Goal: Communication & Community: Share content

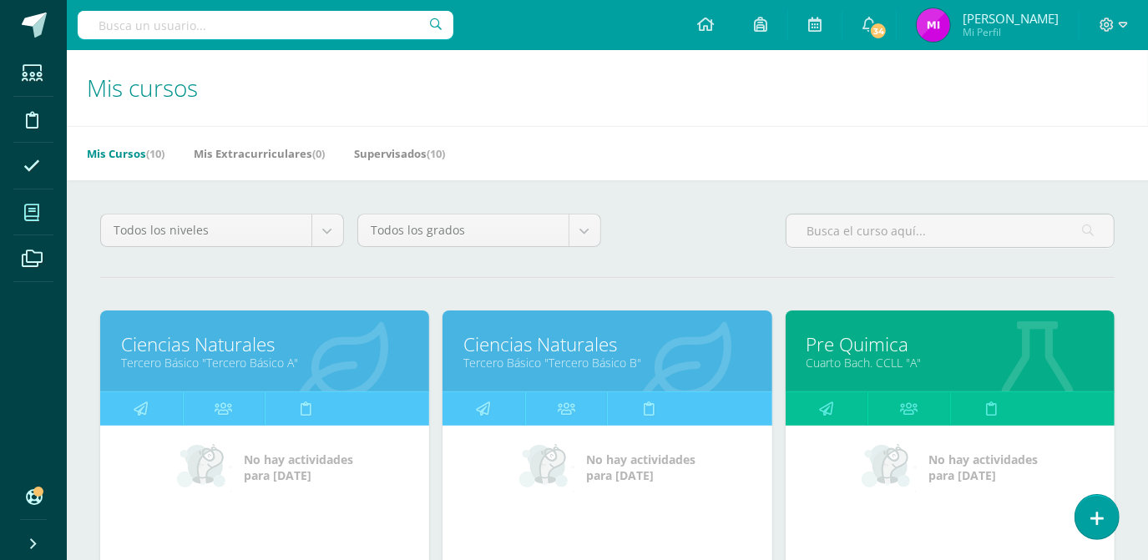
click at [223, 352] on link "Ciencias Naturales" at bounding box center [264, 345] width 287 height 26
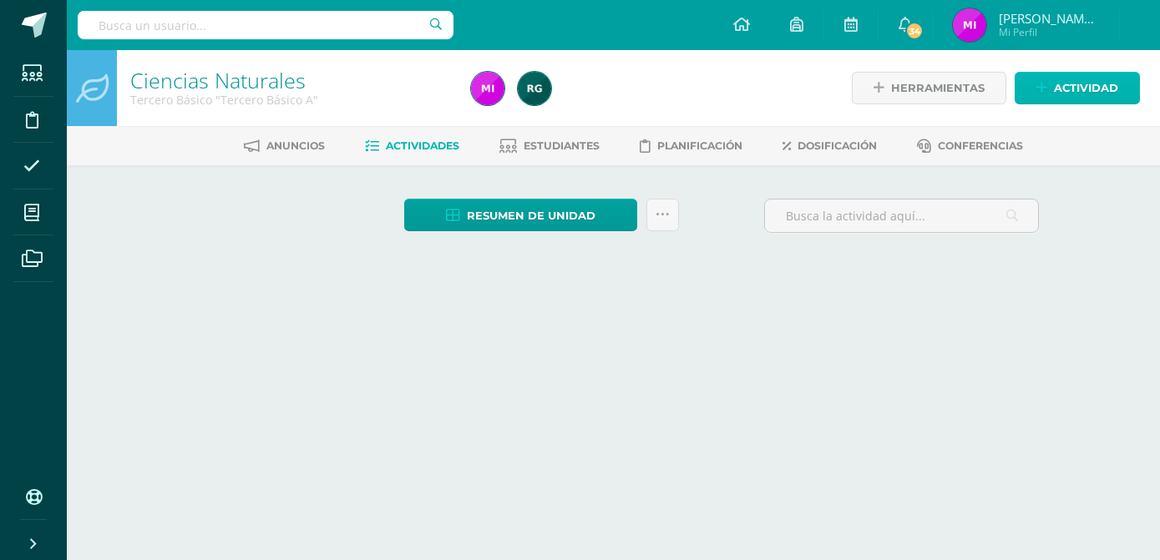
click at [1061, 88] on span "Actividad" at bounding box center [1086, 88] width 64 height 31
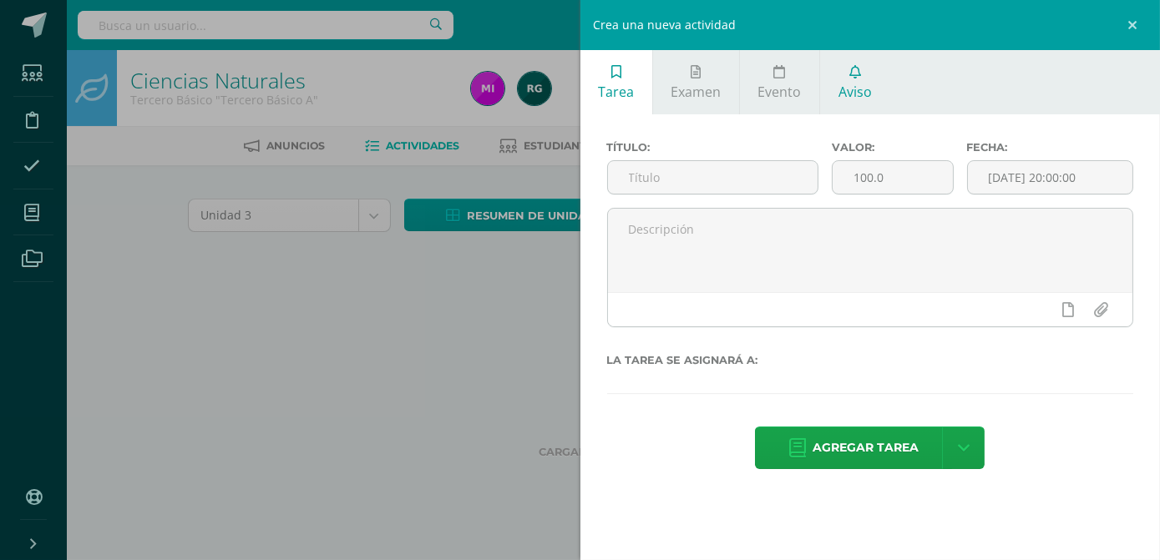
click at [856, 77] on icon at bounding box center [855, 71] width 12 height 13
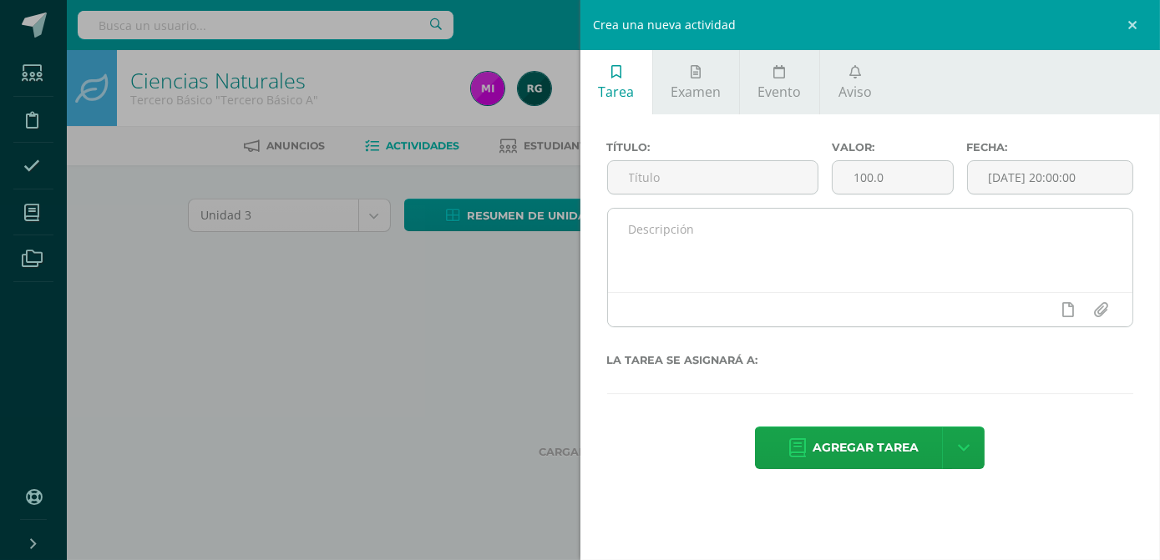
click at [803, 217] on textarea at bounding box center [870, 251] width 525 height 84
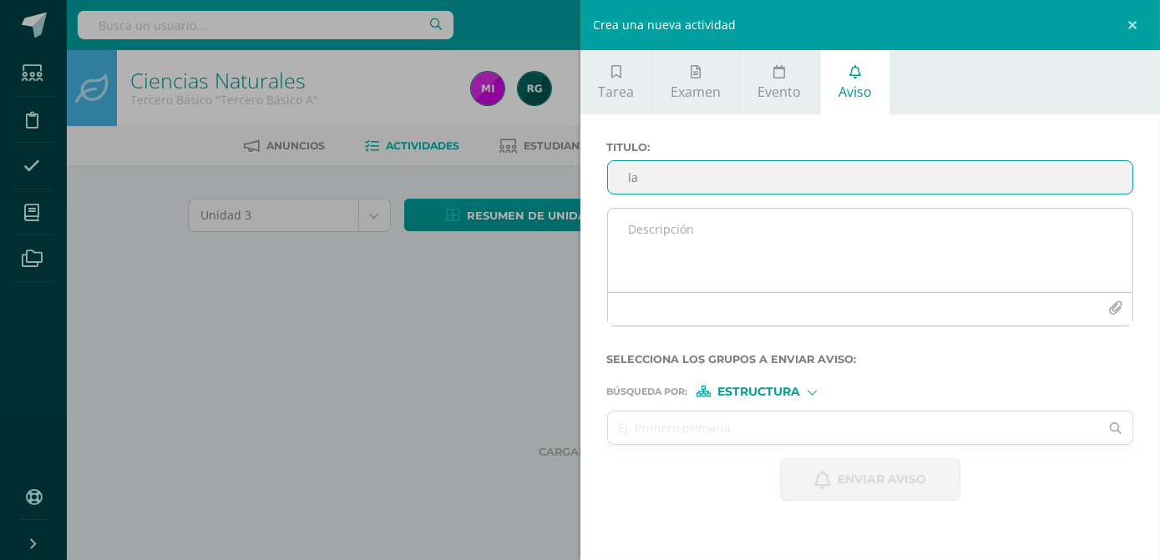
type input "l"
click at [744, 234] on textarea at bounding box center [870, 251] width 525 height 84
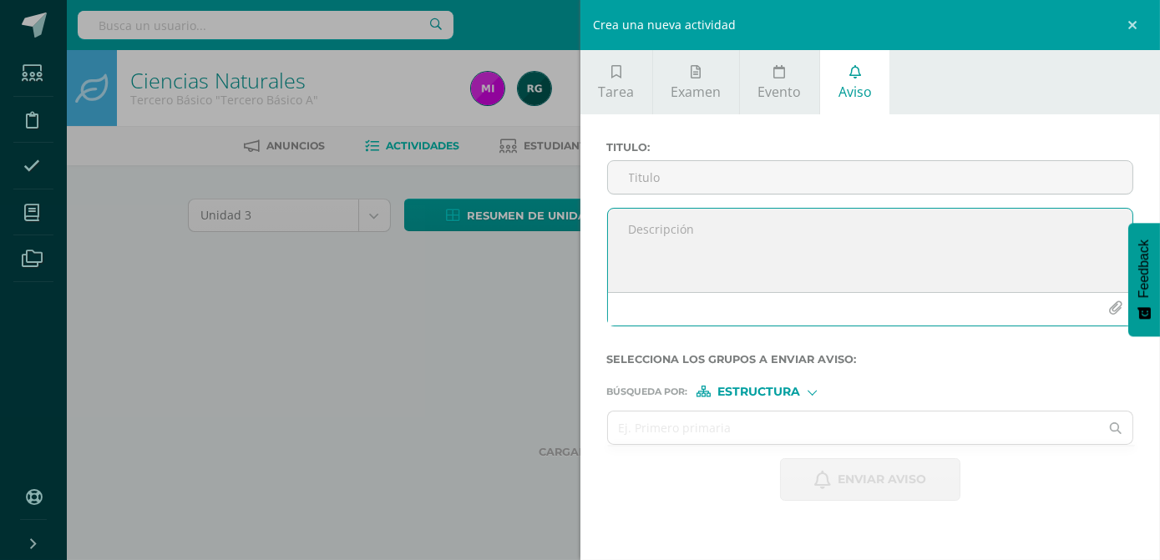
click at [801, 249] on textarea at bounding box center [870, 251] width 525 height 84
paste textarea "Tercero Básico A Tuesday, August 5 · 7:30 – 8:30am Time zone: America/Guatemala…"
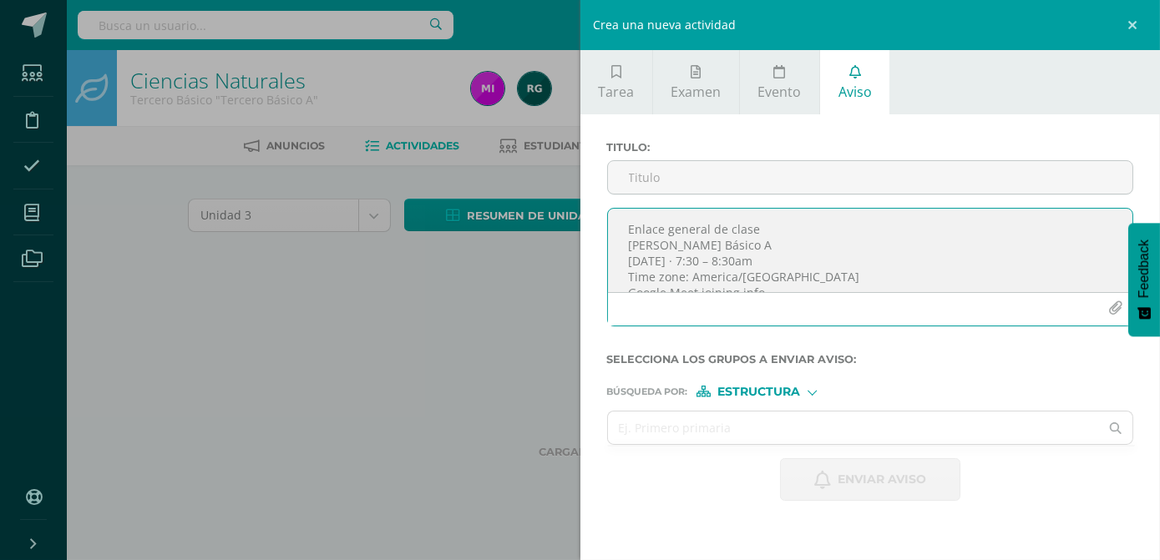
scroll to position [44, 0]
drag, startPoint x: 630, startPoint y: 219, endPoint x: 685, endPoint y: 224, distance: 55.3
click at [805, 235] on textarea "Enlace general de clase Tercero Básico A Tuesday, August 5 · 7:30 – 8:30am Time…" at bounding box center [870, 251] width 525 height 84
click at [828, 221] on textarea "Enlace general de clase Tercero Básico A Tuesday, August 5 · 7:30 – 8:30am Time…" at bounding box center [870, 251] width 525 height 84
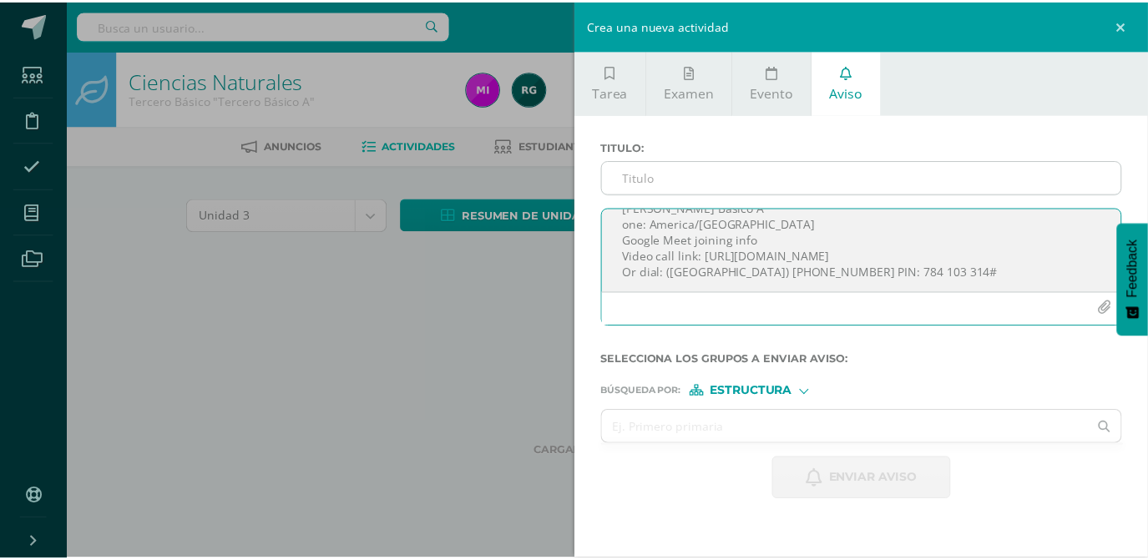
scroll to position [39, 0]
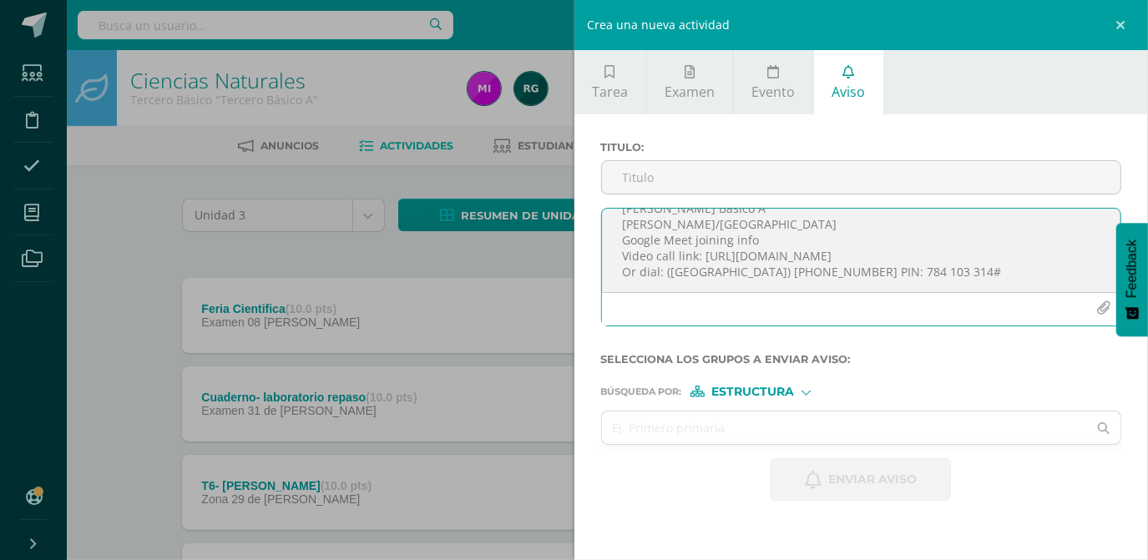
click at [737, 226] on textarea "Enlace general de clase Tercero Básico A erica/Guatemala Google Meet joining in…" at bounding box center [861, 251] width 519 height 84
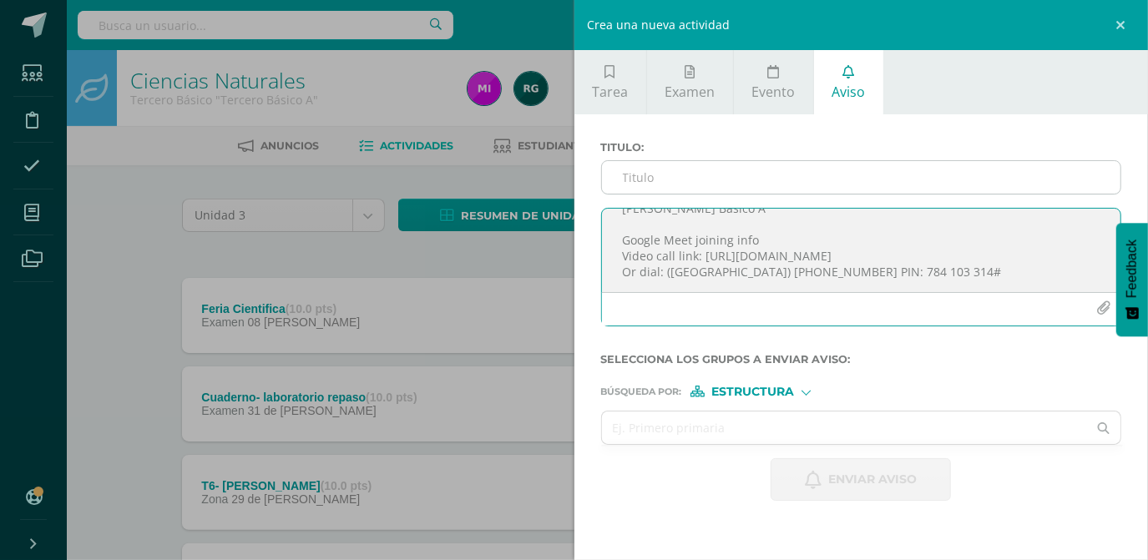
type textarea "Enlace general de clase Tercero Básico A Google Meet joining info Video call li…"
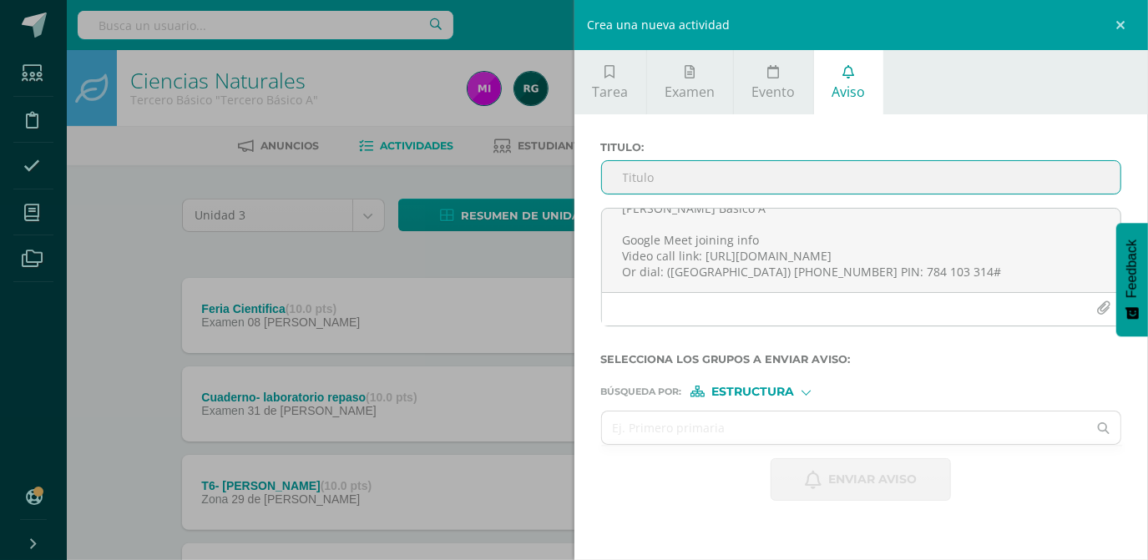
click at [732, 177] on input "Titulo :" at bounding box center [861, 177] width 519 height 33
type input "Enlace general"
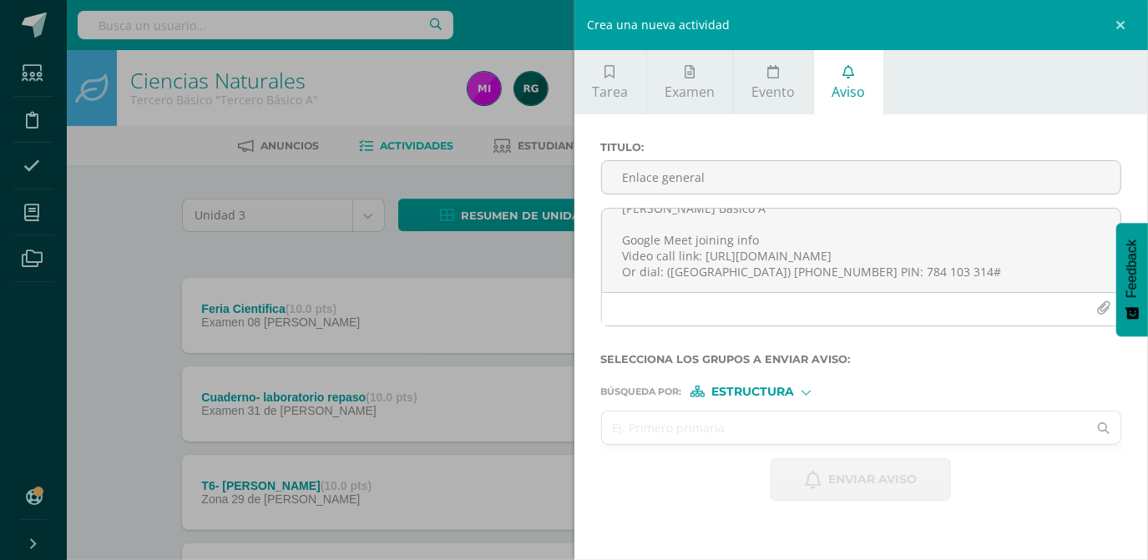
click at [650, 424] on input "text" at bounding box center [845, 428] width 486 height 33
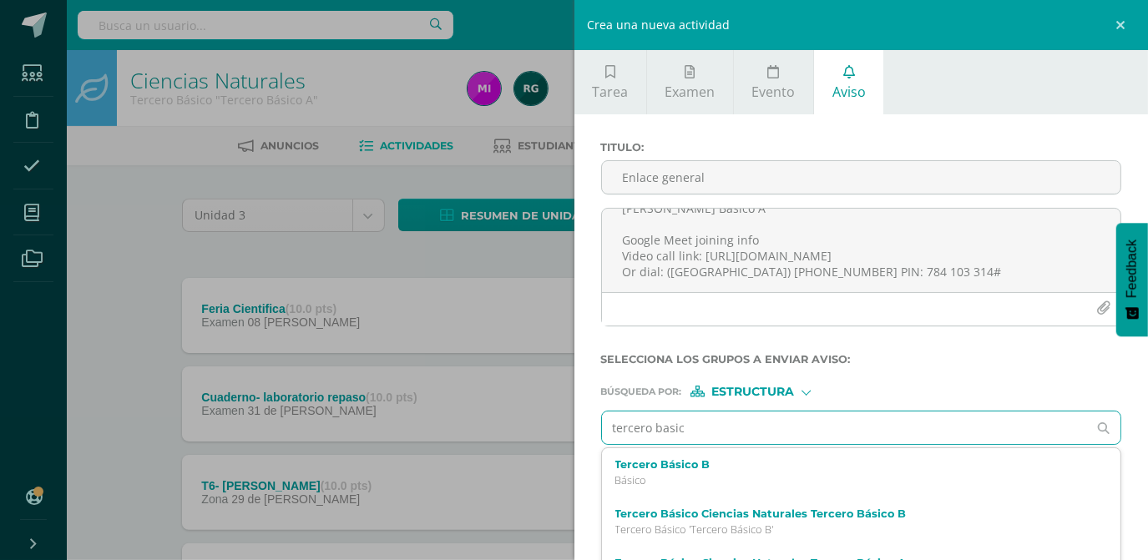
type input "tercero basic"
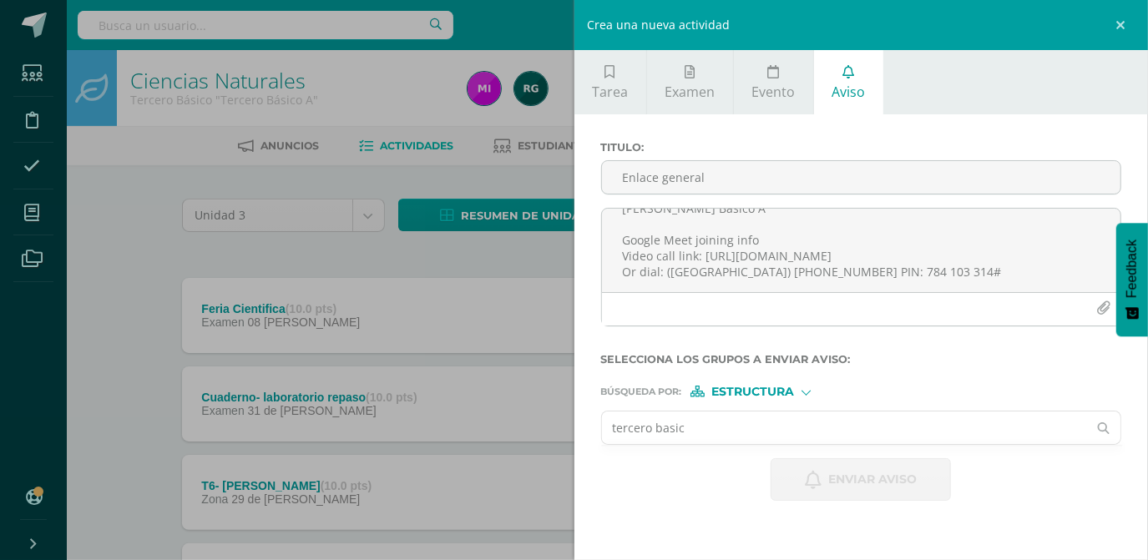
click at [703, 433] on input "tercero basic" at bounding box center [845, 428] width 486 height 33
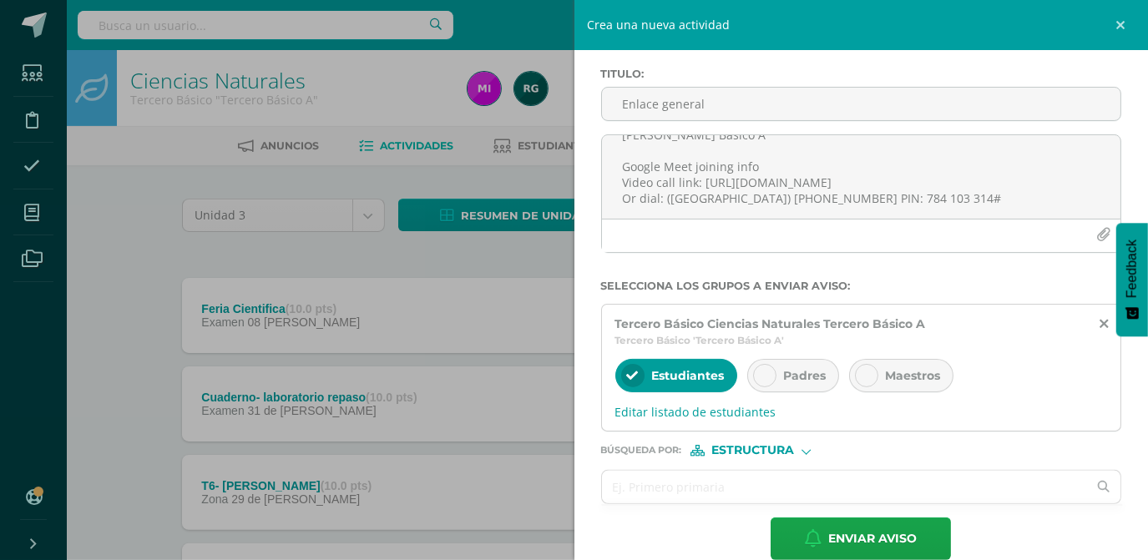
scroll to position [88, 0]
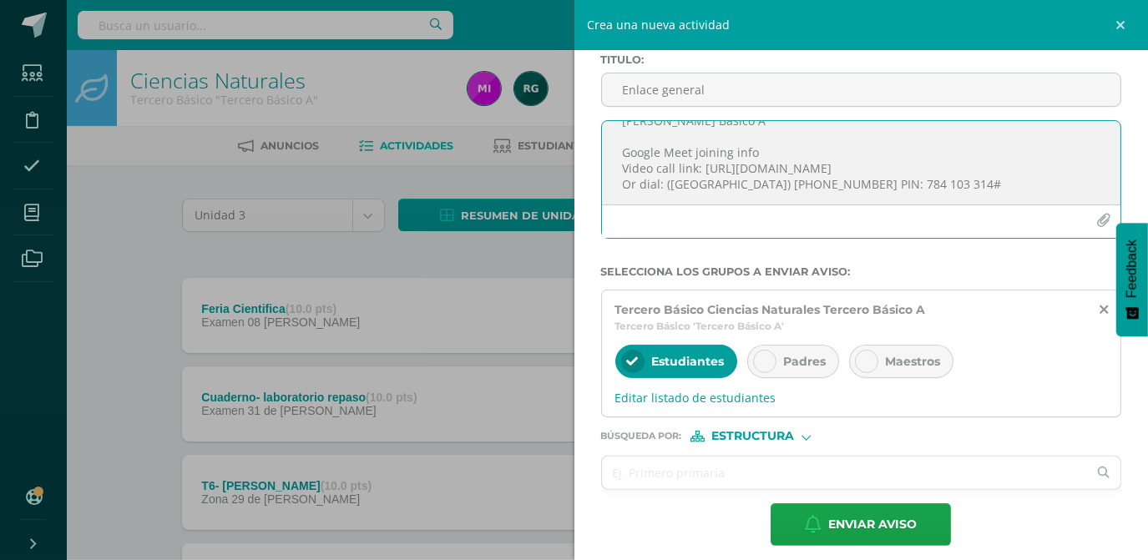
drag, startPoint x: 623, startPoint y: 163, endPoint x: 604, endPoint y: 158, distance: 19.9
click at [604, 158] on textarea "Enlace general de clase Tercero Básico A Google Meet joining info Video call li…" at bounding box center [861, 163] width 519 height 84
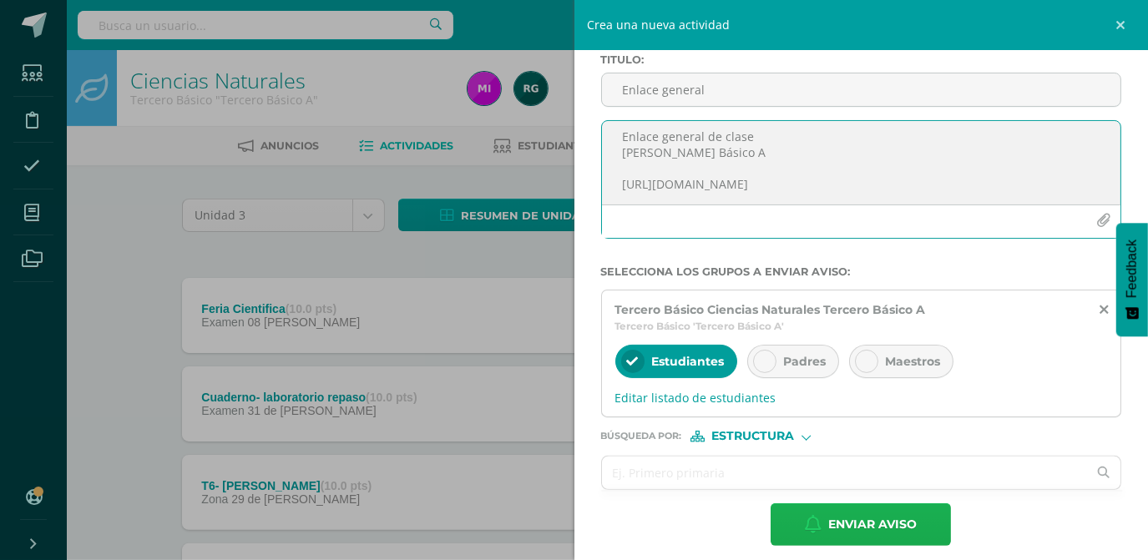
type textarea "Enlace general de clase Tercero Básico A https://meet.google.com/kex-npve-kdr"
click at [862, 524] on span "Enviar aviso" at bounding box center [872, 524] width 89 height 41
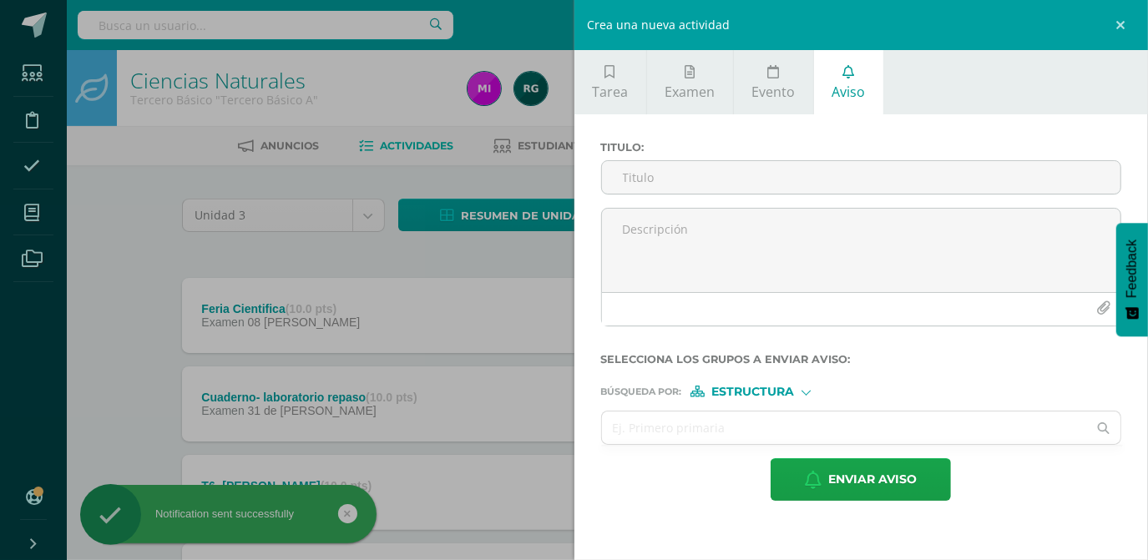
scroll to position [0, 0]
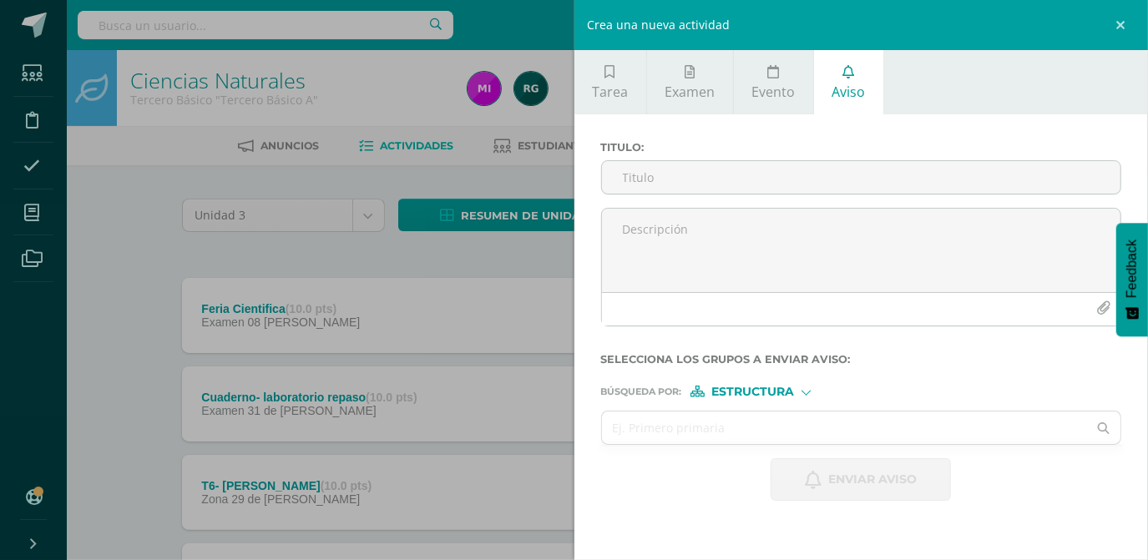
click at [100, 220] on div "Crea una nueva actividad Tarea Examen Evento Aviso Título: Valor: 100.0 Fecha: …" at bounding box center [574, 280] width 1148 height 560
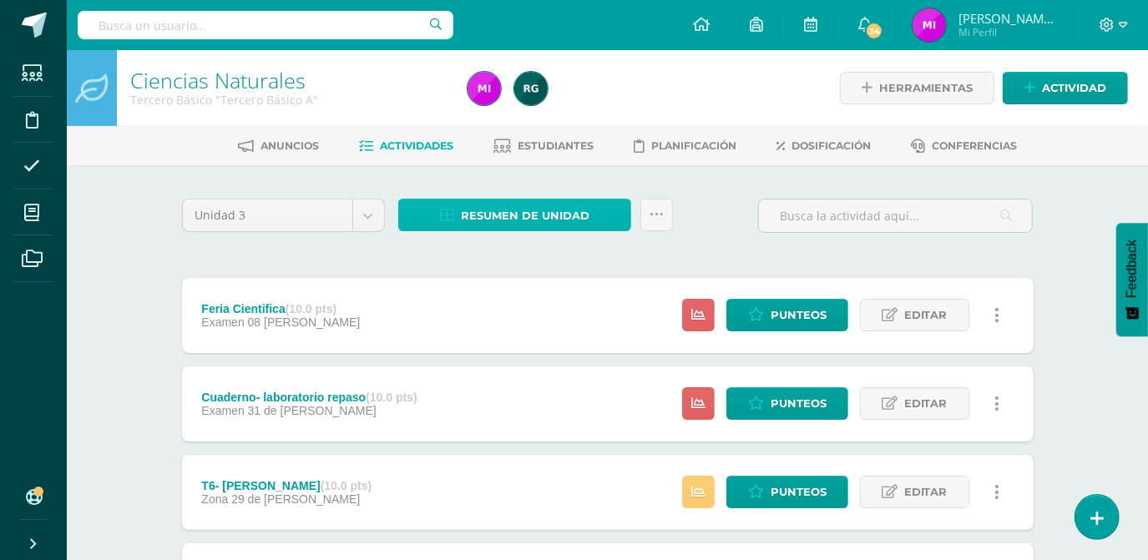
click at [499, 219] on span "Resumen de unidad" at bounding box center [525, 215] width 129 height 31
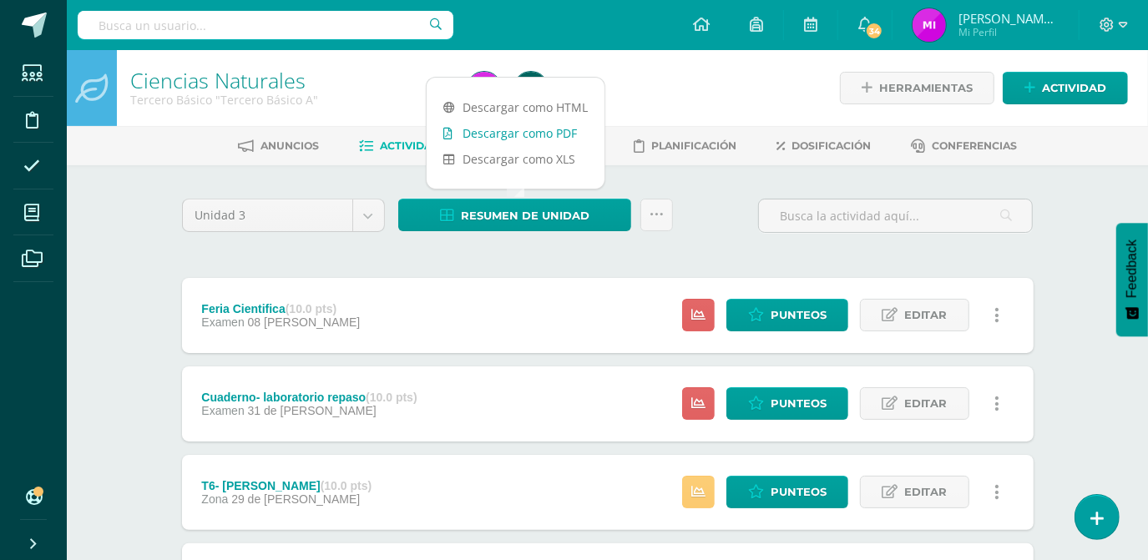
click at [524, 130] on link "Descargar como PDF" at bounding box center [516, 133] width 178 height 26
